Goal: Task Accomplishment & Management: Manage account settings

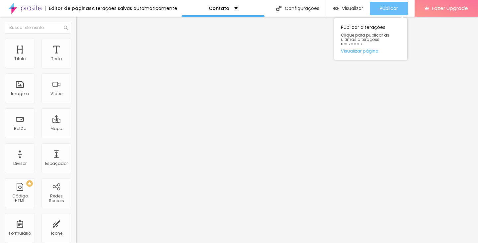
click at [386, 6] on span "Publicar" at bounding box center [389, 8] width 18 height 5
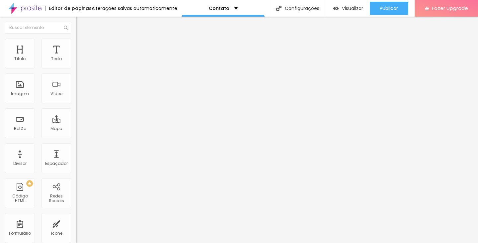
click at [76, 79] on button "Voltar ao padrão" at bounding box center [98, 76] width 45 height 8
click at [76, 81] on button "button" at bounding box center [80, 82] width 9 height 7
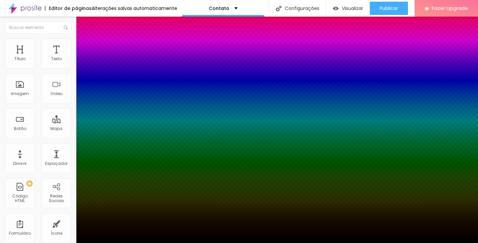
click at [54, 243] on div at bounding box center [239, 243] width 478 height 0
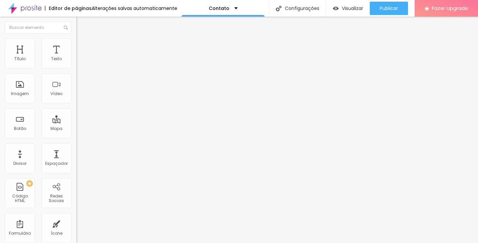
click at [76, 72] on span "DESATIVADO" at bounding box center [88, 70] width 24 height 6
click at [76, 68] on div "Sombra" at bounding box center [114, 66] width 76 height 4
click at [76, 79] on button "Voltar ao padrão" at bounding box center [98, 76] width 45 height 8
click at [76, 50] on li "Estilo" at bounding box center [114, 47] width 76 height 7
click at [81, 116] on input "radio" at bounding box center [83, 118] width 4 height 4
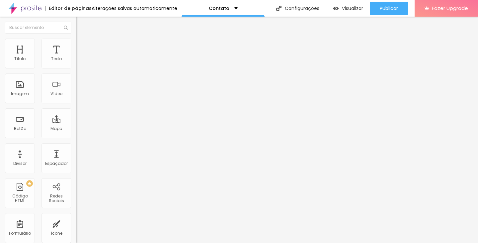
radio input "true"
radio input "false"
click at [76, 116] on div at bounding box center [114, 118] width 76 height 5
click at [85, 116] on input "radio" at bounding box center [87, 118] width 4 height 4
radio input "true"
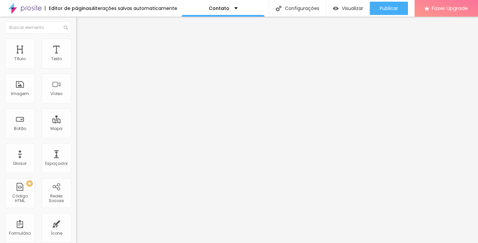
radio input "false"
click at [76, 116] on input "radio" at bounding box center [78, 118] width 4 height 4
radio input "true"
radio input "false"
click at [76, 215] on div "Cor Verde claro Verde claro Verde escuro" at bounding box center [114, 224] width 76 height 18
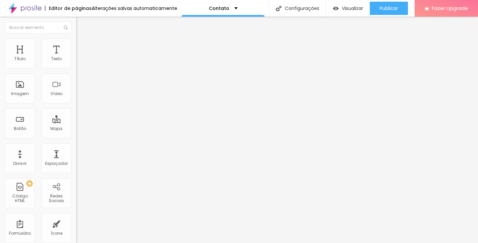
click at [76, 218] on span "Verde claro" at bounding box center [87, 221] width 23 height 6
click at [76, 228] on span "Verde escuro" at bounding box center [89, 231] width 27 height 6
click at [76, 223] on div "Verde claro" at bounding box center [114, 225] width 76 height 4
click at [76, 233] on div "Borda Arredondada Reta Curvada Arredondada" at bounding box center [114, 244] width 76 height 22
click at [76, 236] on span "Arredondada" at bounding box center [90, 239] width 28 height 6
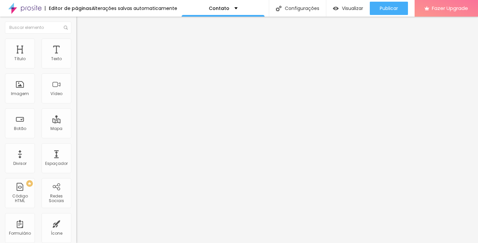
click at [76, 243] on span "Curvada" at bounding box center [85, 247] width 19 height 6
click at [76, 240] on span "Reta" at bounding box center [80, 243] width 9 height 6
click at [76, 241] on div "Reta" at bounding box center [114, 243] width 76 height 4
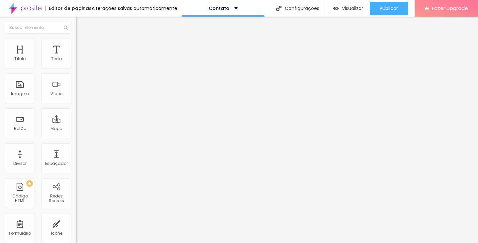
click at [76, 55] on li "Avançado" at bounding box center [114, 54] width 76 height 7
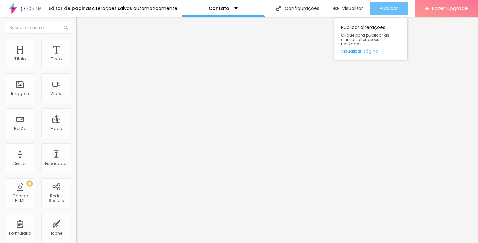
click at [407, 9] on button "Publicar" at bounding box center [389, 8] width 38 height 13
click at [392, 11] on div "Publicar" at bounding box center [389, 8] width 18 height 13
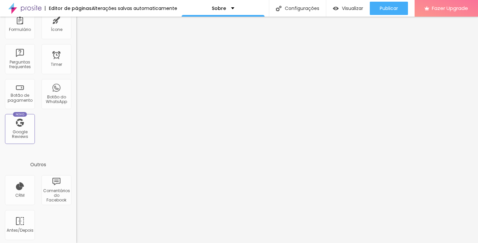
scroll to position [206, 0]
